Goal: Information Seeking & Learning: Learn about a topic

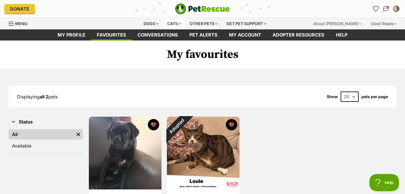
click at [166, 29] on div "Cats" at bounding box center [174, 23] width 22 height 11
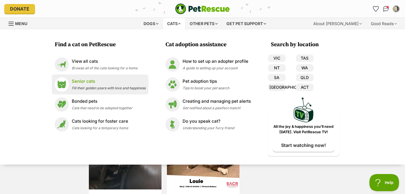
click at [72, 90] on span "Fill their golden years with love and happiness" at bounding box center [109, 88] width 74 height 4
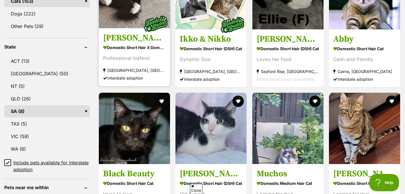
scroll to position [267, 0]
